Goal: Task Accomplishment & Management: Manage account settings

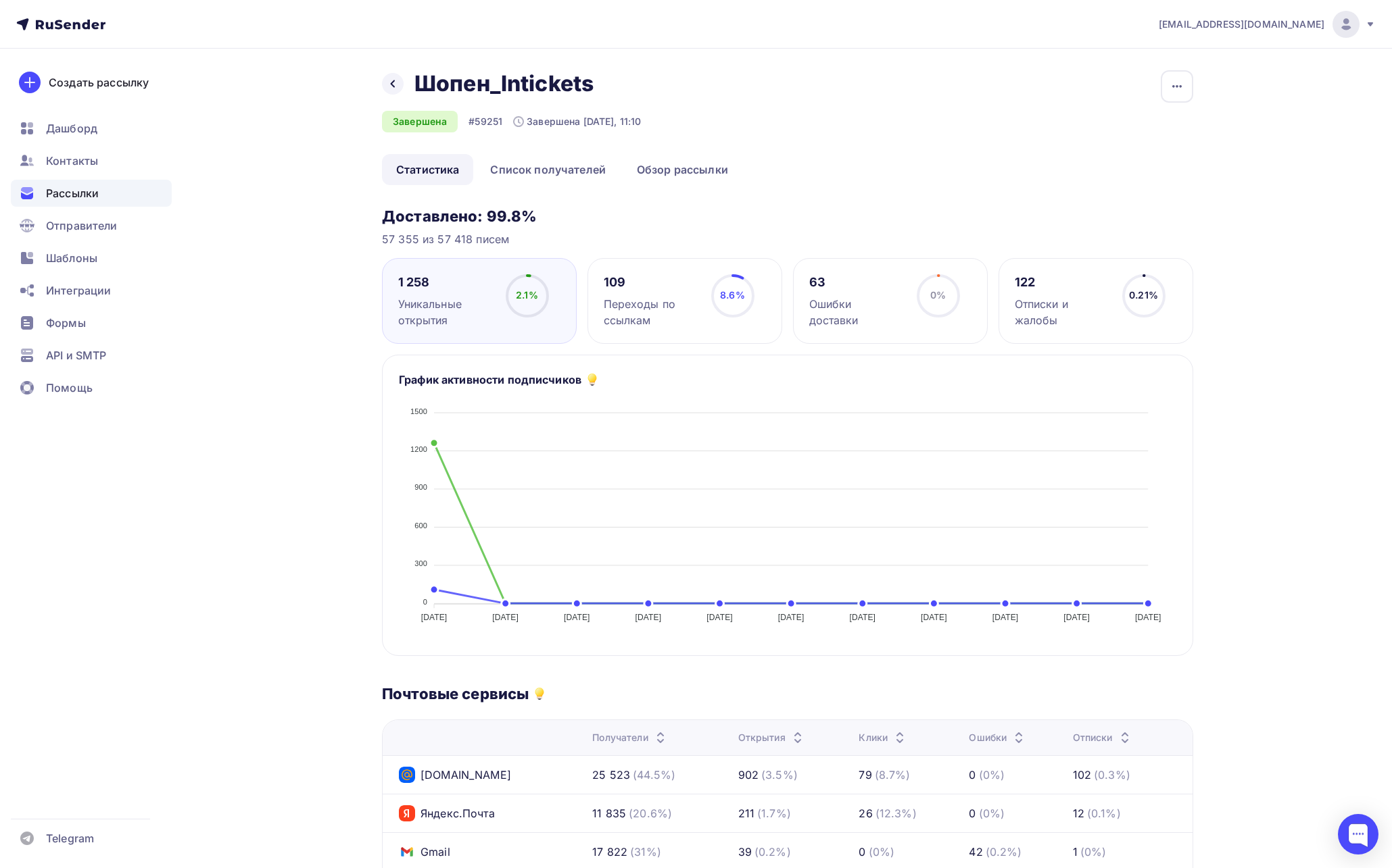
click at [922, 82] on div "Назад Шопен_Intickets Шопен_Intickets Завершена #59251 Завершена [DATE], 11:10 …" at bounding box center [788, 111] width 811 height 84
click at [1238, 24] on span "[EMAIL_ADDRESS][DOMAIN_NAME]" at bounding box center [1242, 24] width 166 height 14
click at [1190, 125] on span "Выйти" at bounding box center [1191, 123] width 35 height 16
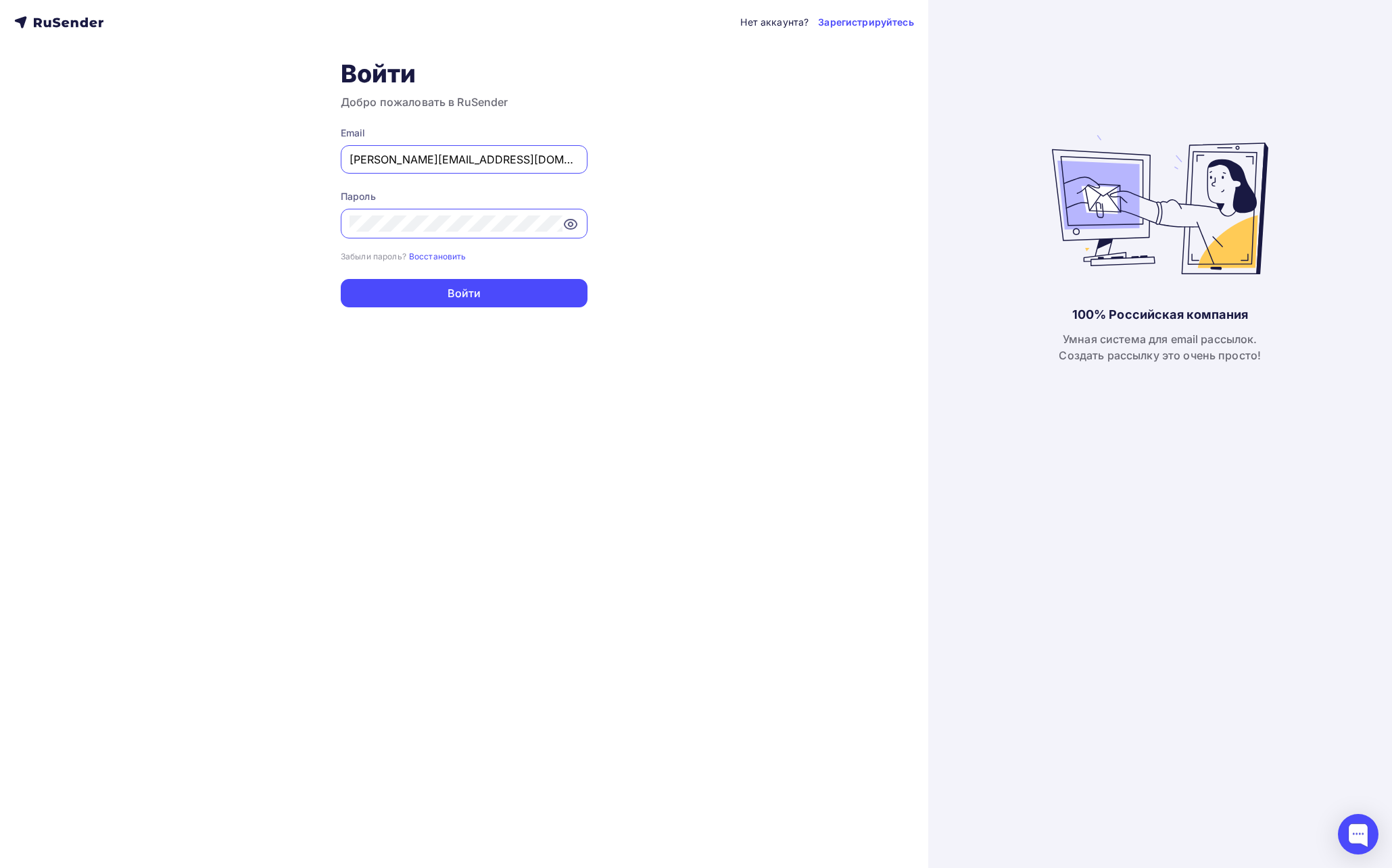
click at [401, 161] on input "irina@ucoz.net" at bounding box center [464, 159] width 229 height 16
type input "a.shevtsov+rusender@ucoz-team.net"
click at [509, 298] on button "Войти" at bounding box center [464, 293] width 247 height 29
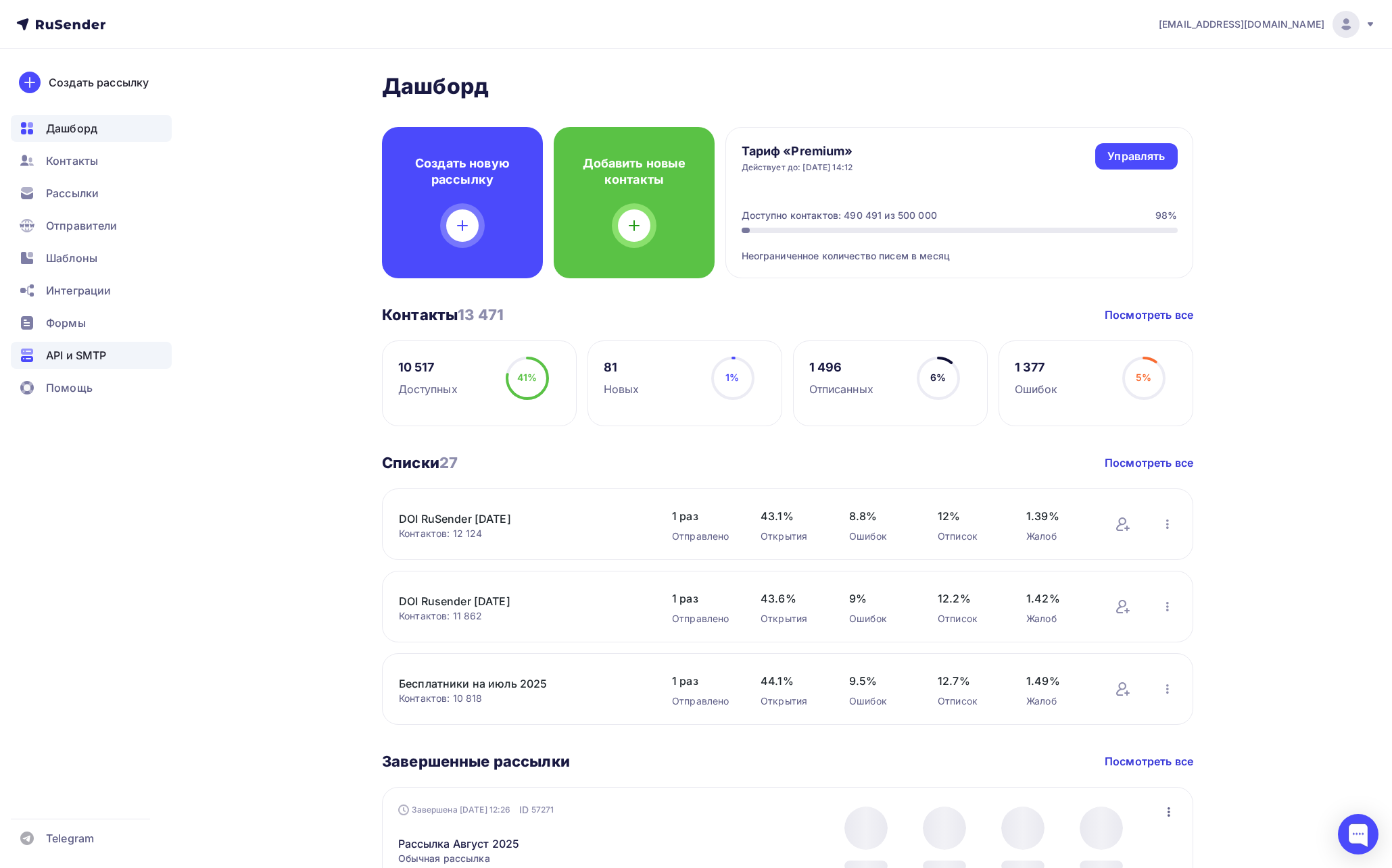
click at [89, 352] on span "API и SMTP" at bounding box center [76, 355] width 60 height 16
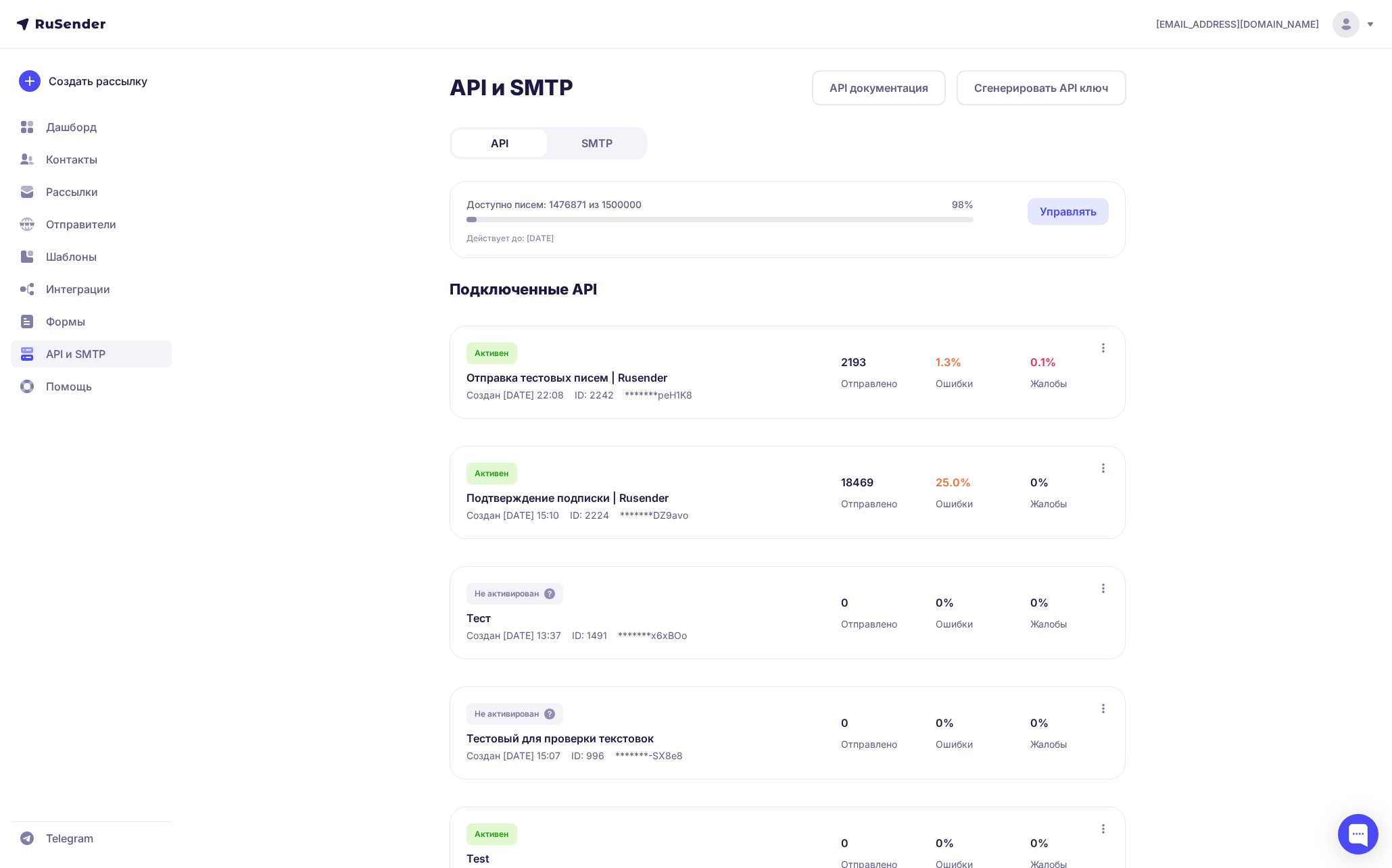
click at [625, 495] on link "Подтверждение подписки | Rusender" at bounding box center [605, 498] width 277 height 16
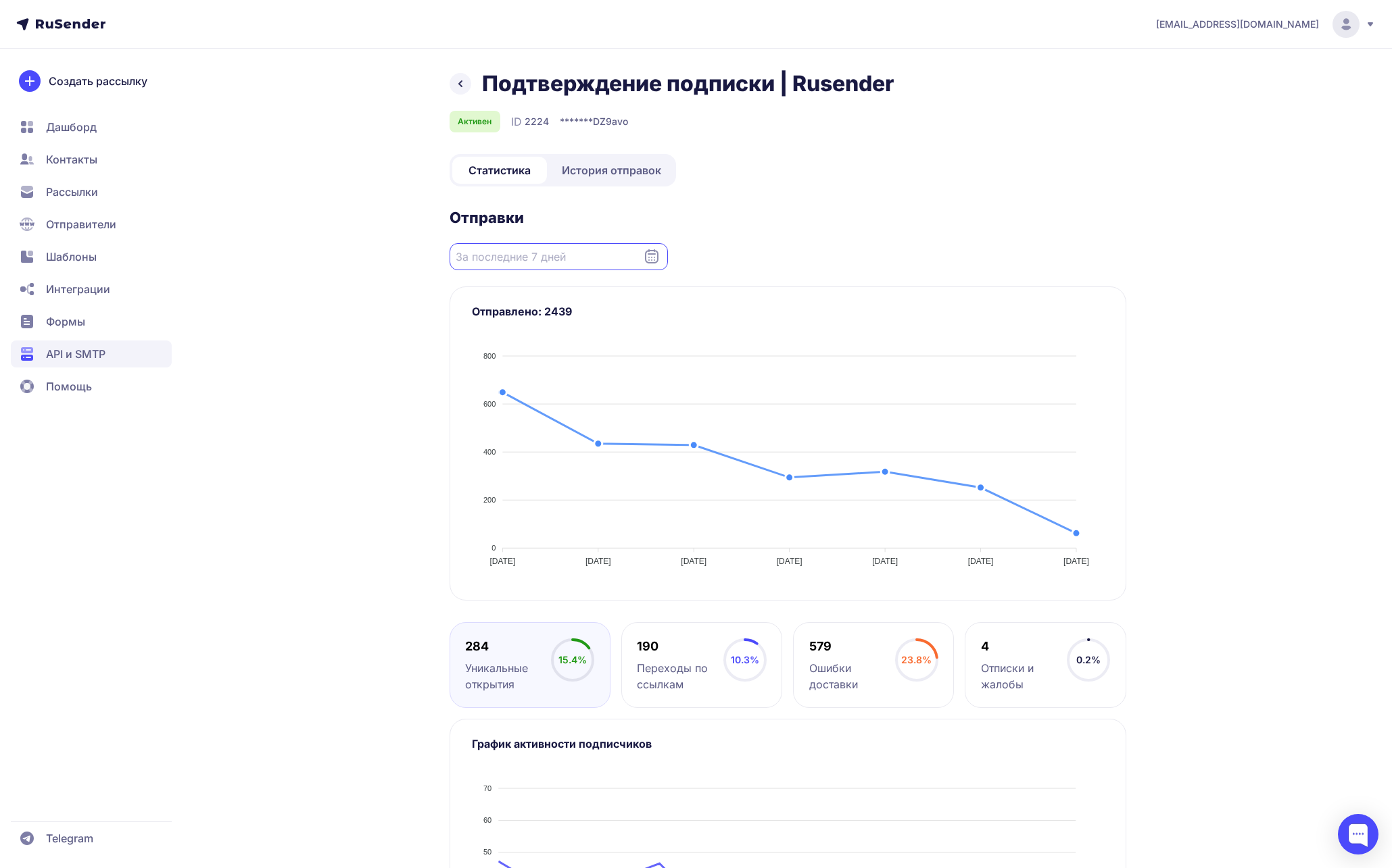
click at [626, 265] on input "Datepicker input" at bounding box center [559, 257] width 219 height 27
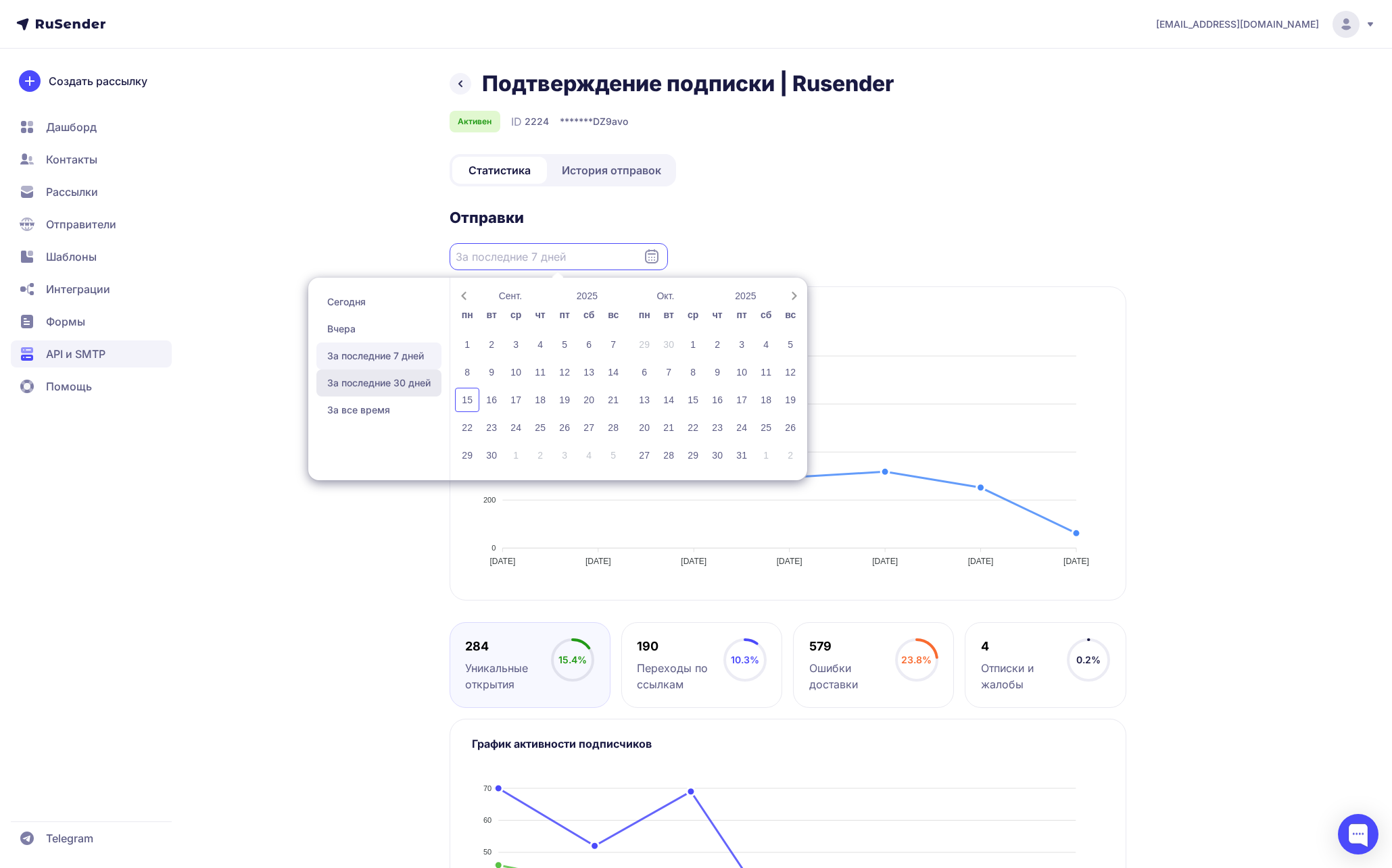
click at [384, 377] on span "За последние 30 дней" at bounding box center [379, 383] width 125 height 27
type input "17.08.2025 - 15.09.2025"
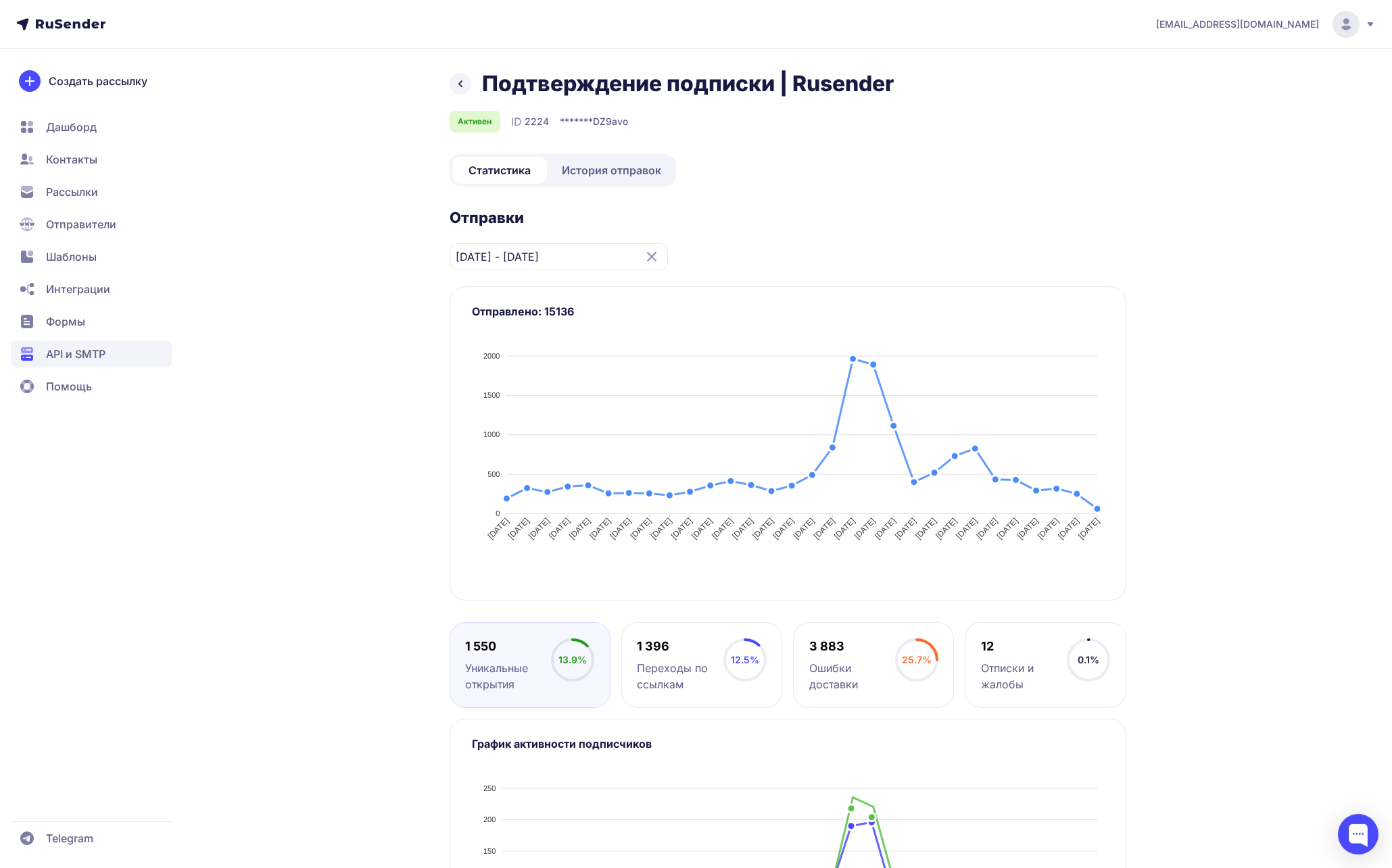
click at [1199, 367] on div "a.shevtsov+rusender@ucoz-team.net Подтверждение подписки | Rusender Активен ID …" at bounding box center [696, 525] width 1392 height 1049
click at [1255, 432] on div "a.shevtsov+rusender@ucoz-team.net Подтверждение подписки | Rusender Активен ID …" at bounding box center [696, 525] width 1392 height 1049
click at [1246, 388] on div "a.shevtsov+rusender@ucoz-team.net Подтверждение подписки | Rusender Активен ID …" at bounding box center [696, 525] width 1392 height 1049
click at [1228, 277] on div "a.shevtsov+rusender@ucoz-team.net Подтверждение подписки | Rusender Активен ID …" at bounding box center [696, 525] width 1392 height 1049
click at [1221, 237] on div "a.shevtsov+rusender@ucoz-team.net Подтверждение подписки | Rusender Активен ID …" at bounding box center [696, 525] width 1392 height 1049
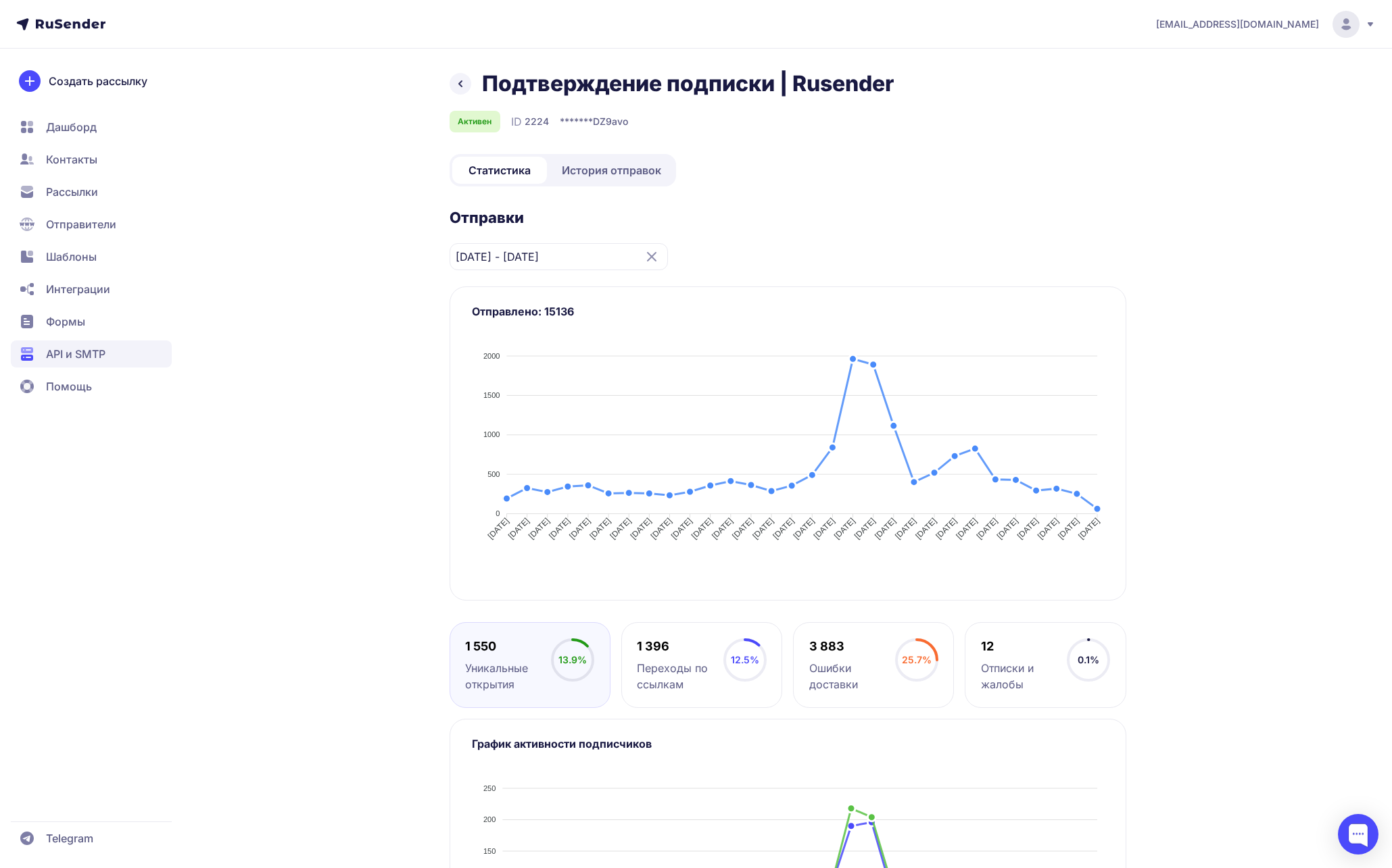
click at [1104, 64] on div "a.shevtsov+rusender@ucoz-team.net Подтверждение подписки | Rusender Активен ID …" at bounding box center [696, 525] width 1392 height 1049
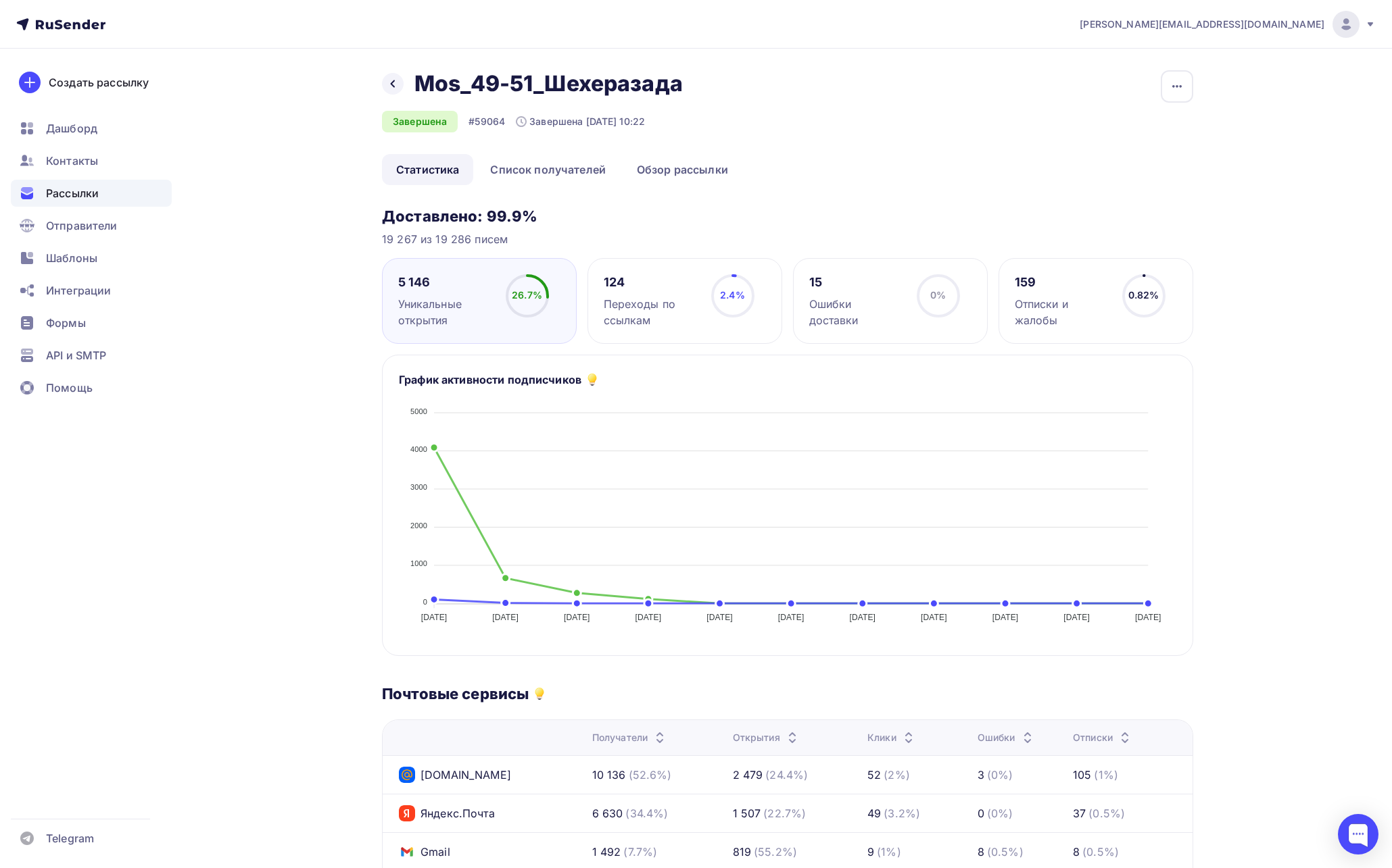
scroll to position [428, 0]
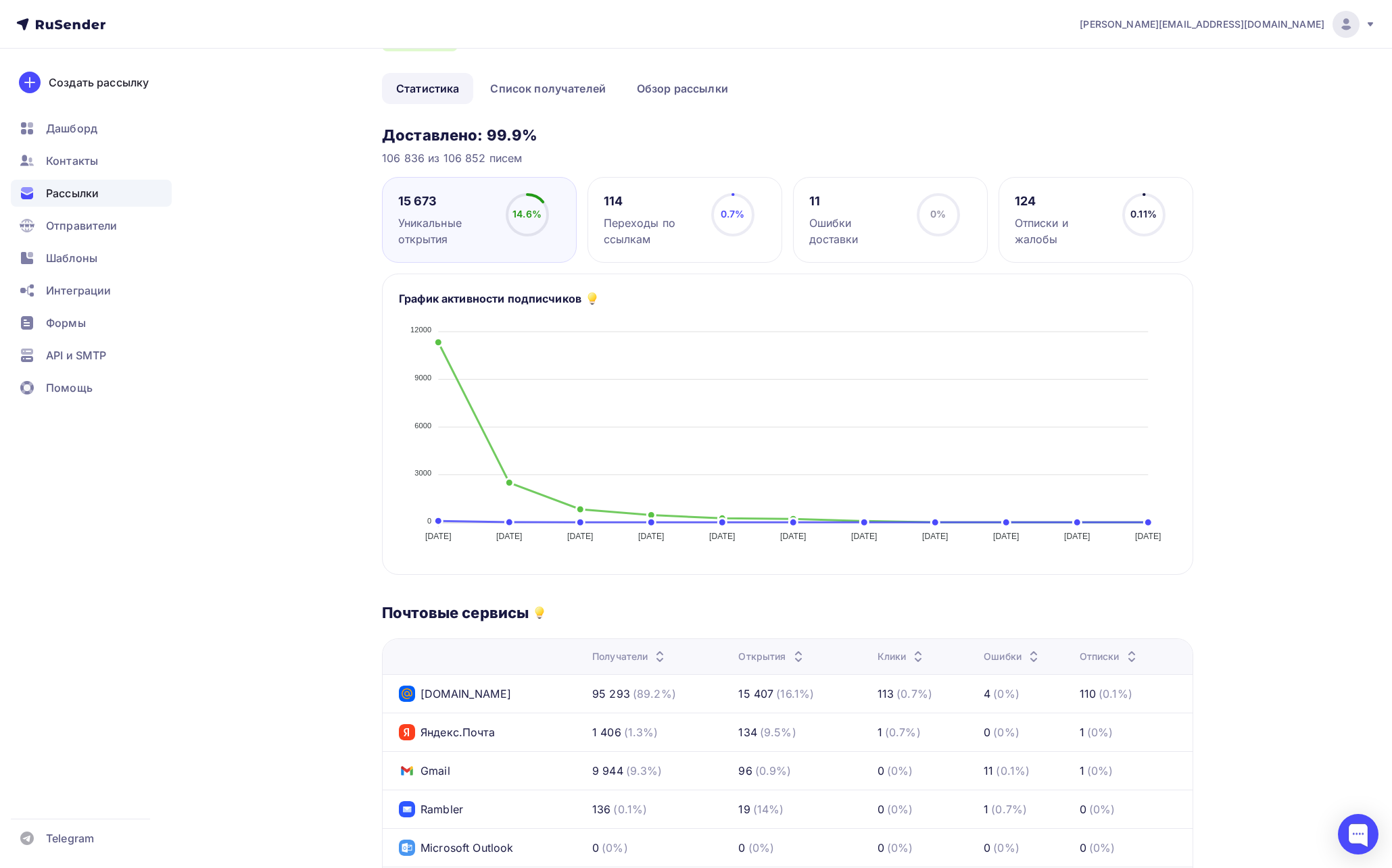
scroll to position [81, 0]
